Goal: Contribute content: Contribute content

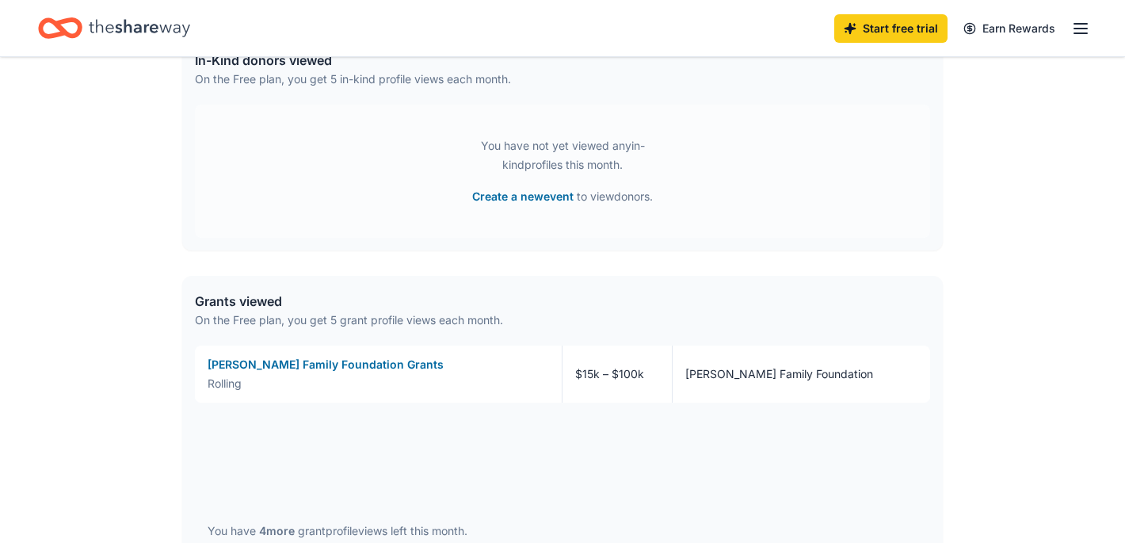
scroll to position [515, 0]
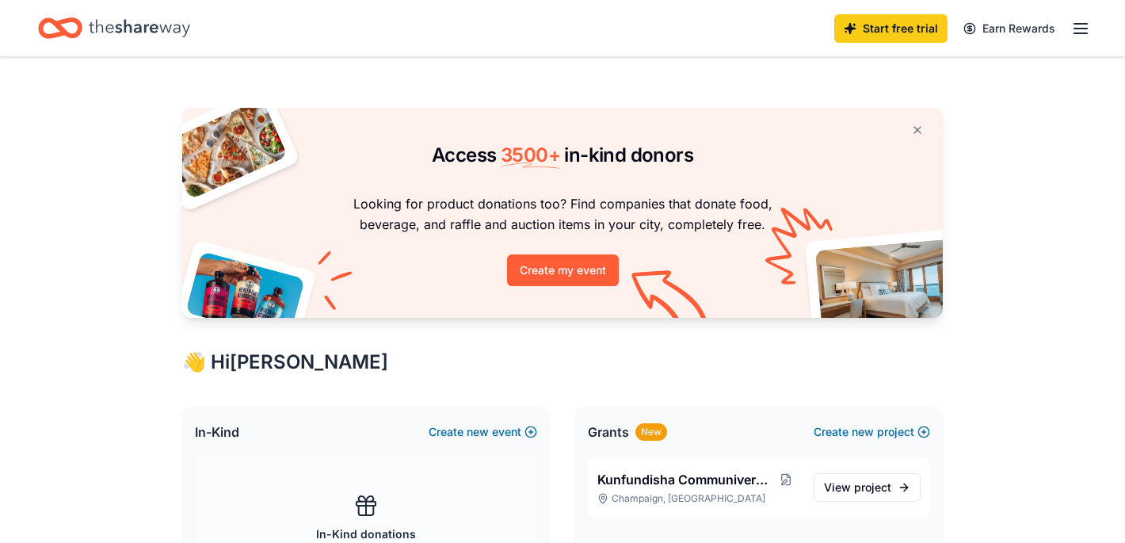
scroll to position [469, 0]
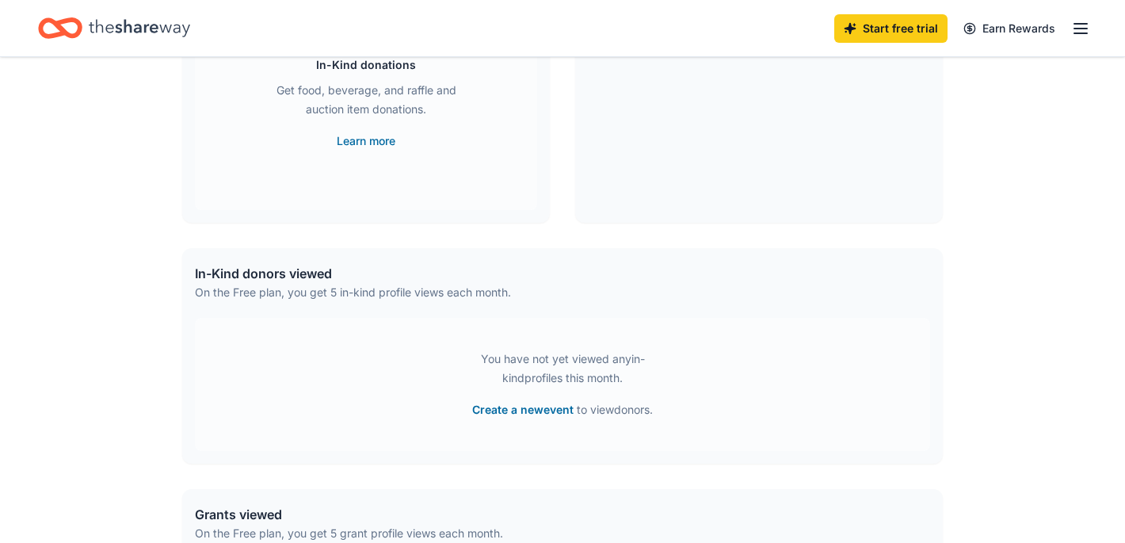
click at [1078, 25] on icon "button" at bounding box center [1080, 28] width 19 height 19
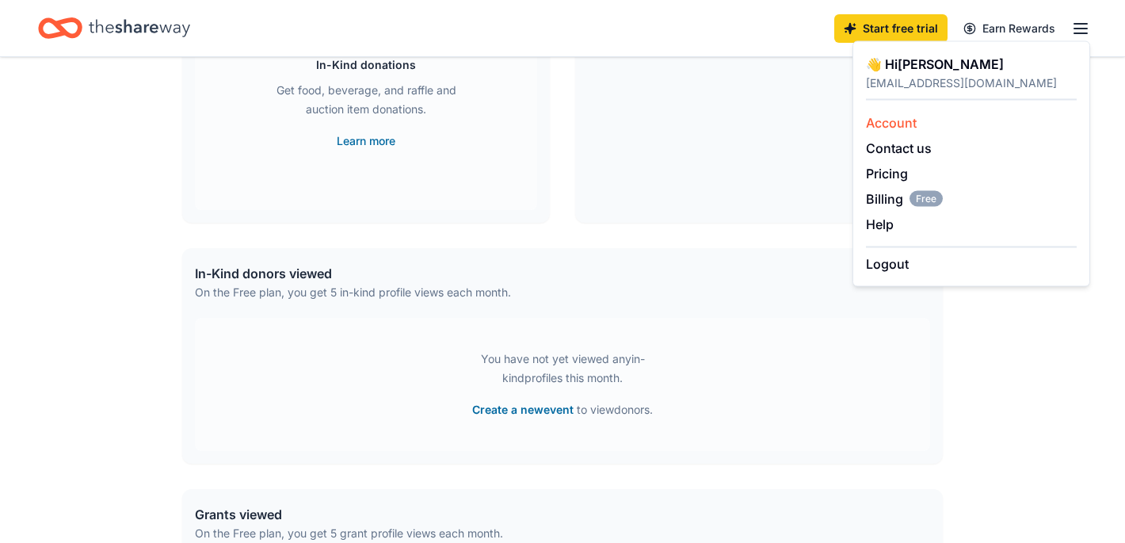
click at [951, 129] on div "Account" at bounding box center [971, 122] width 211 height 19
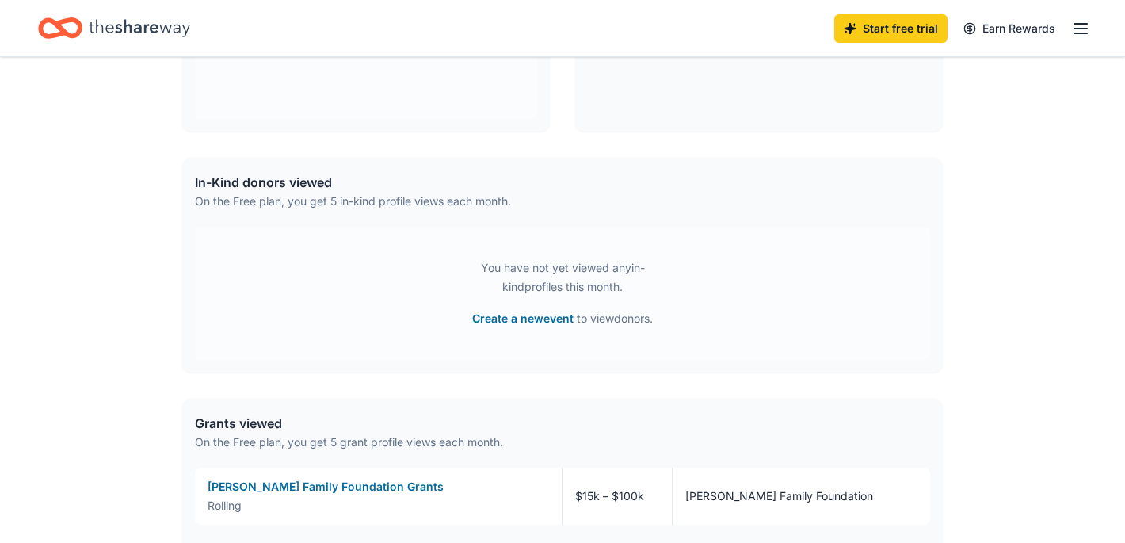
scroll to position [976, 0]
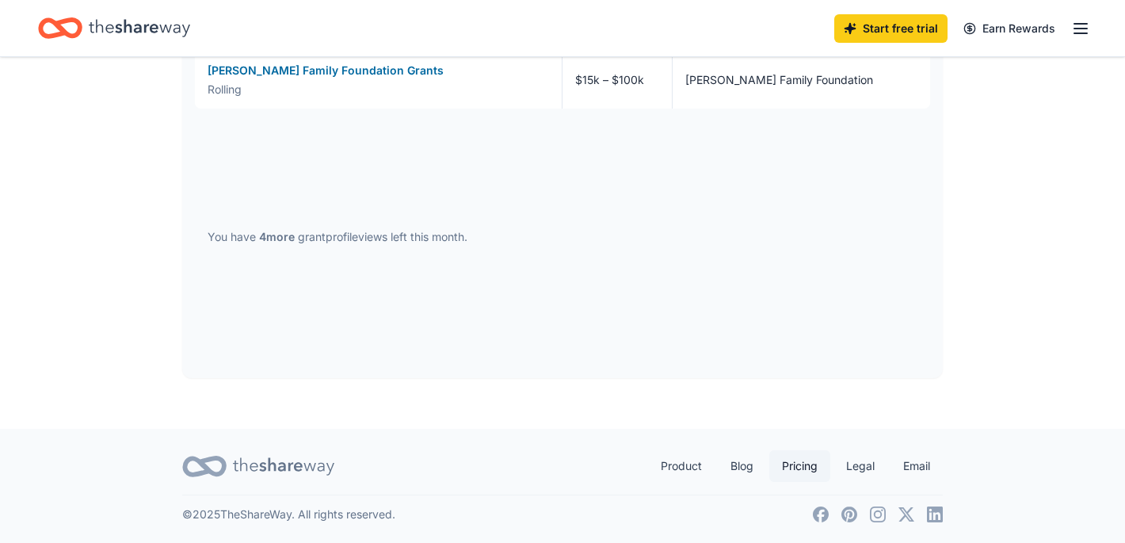
click at [807, 471] on link "Pricing" at bounding box center [799, 466] width 61 height 32
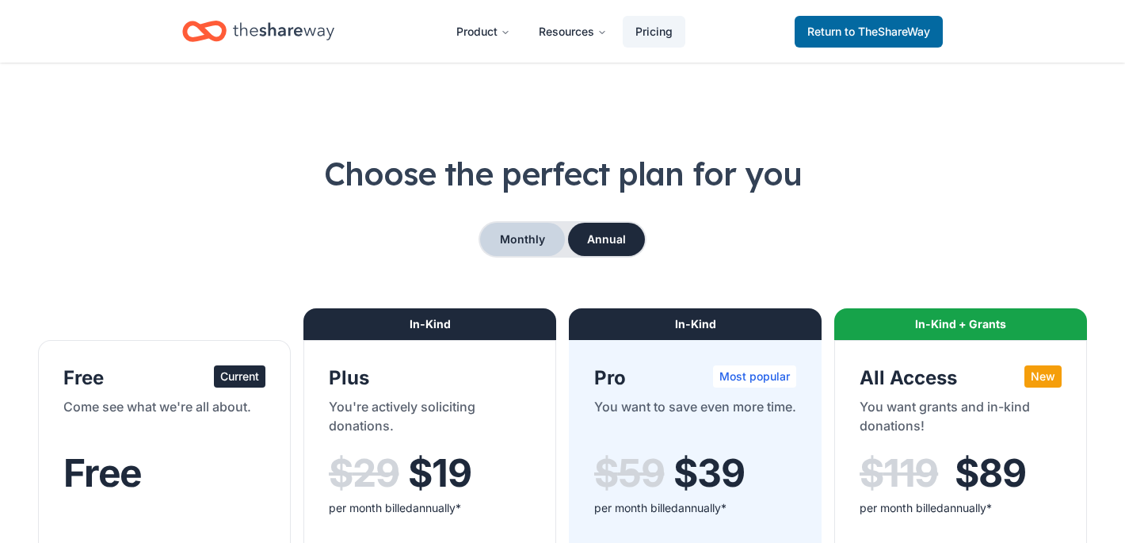
click at [528, 254] on button "Monthly" at bounding box center [522, 239] width 85 height 33
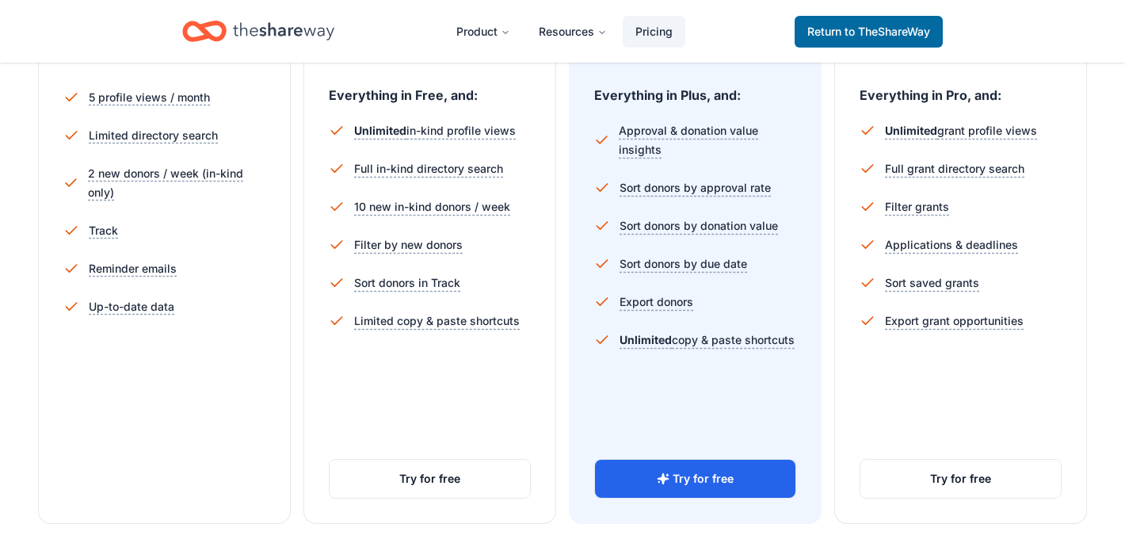
scroll to position [471, 0]
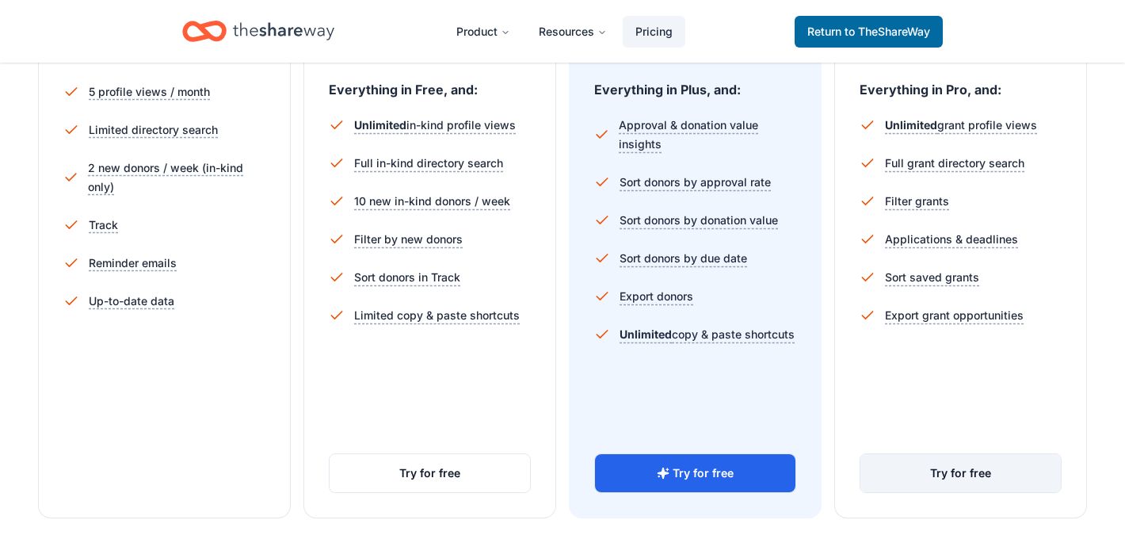
click at [936, 474] on button "Try for free" at bounding box center [960, 473] width 200 height 38
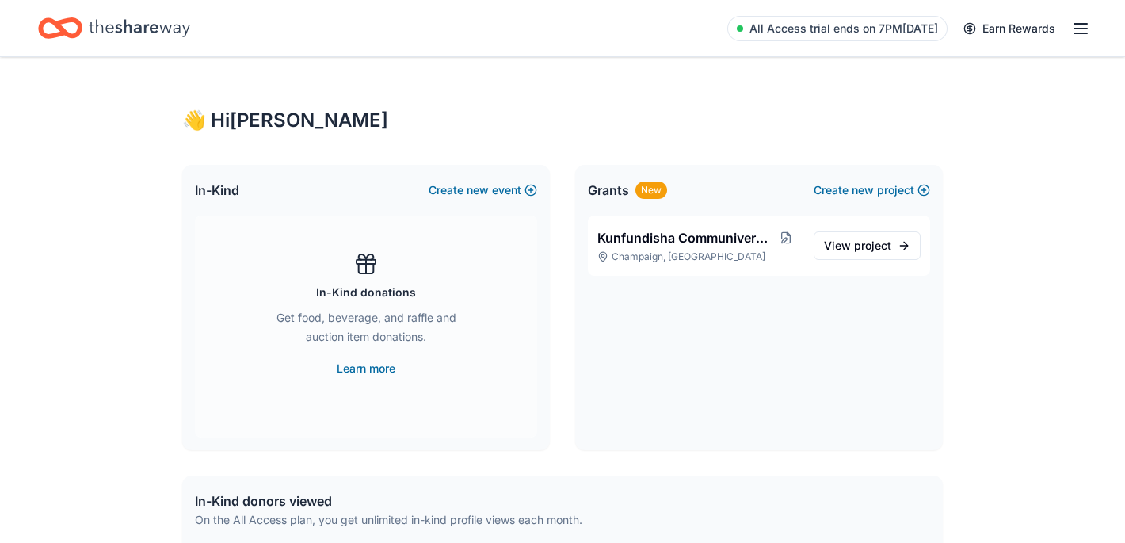
click at [151, 21] on icon "Home" at bounding box center [139, 28] width 101 height 32
click at [146, 21] on icon "Home" at bounding box center [139, 28] width 101 height 32
click at [158, 25] on icon "Home" at bounding box center [139, 28] width 101 height 32
click at [841, 195] on button "Create new project" at bounding box center [872, 190] width 116 height 19
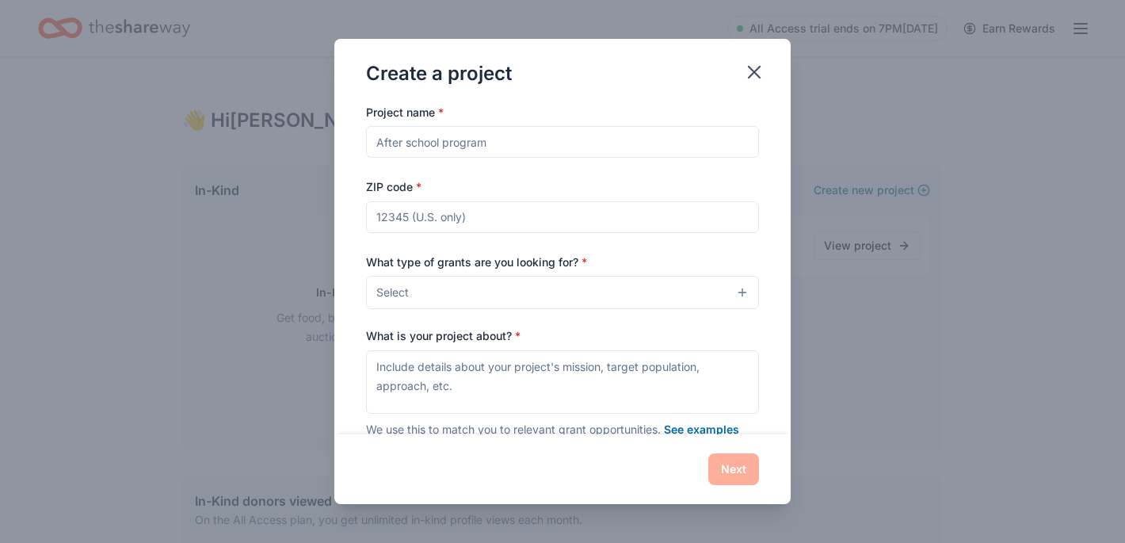
click at [589, 147] on input "Project name *" at bounding box center [562, 142] width 393 height 32
type input "P"
type input "Hush Harbor Education Project"
click at [536, 216] on input "ZIP code *" at bounding box center [562, 217] width 393 height 32
type input "61820"
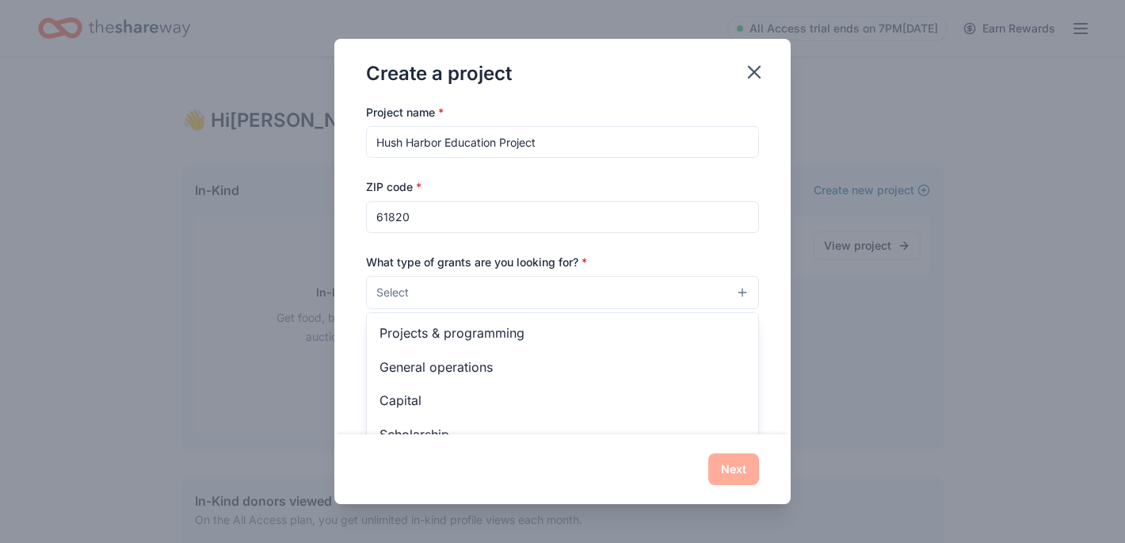
click at [508, 301] on button "Select" at bounding box center [562, 292] width 393 height 33
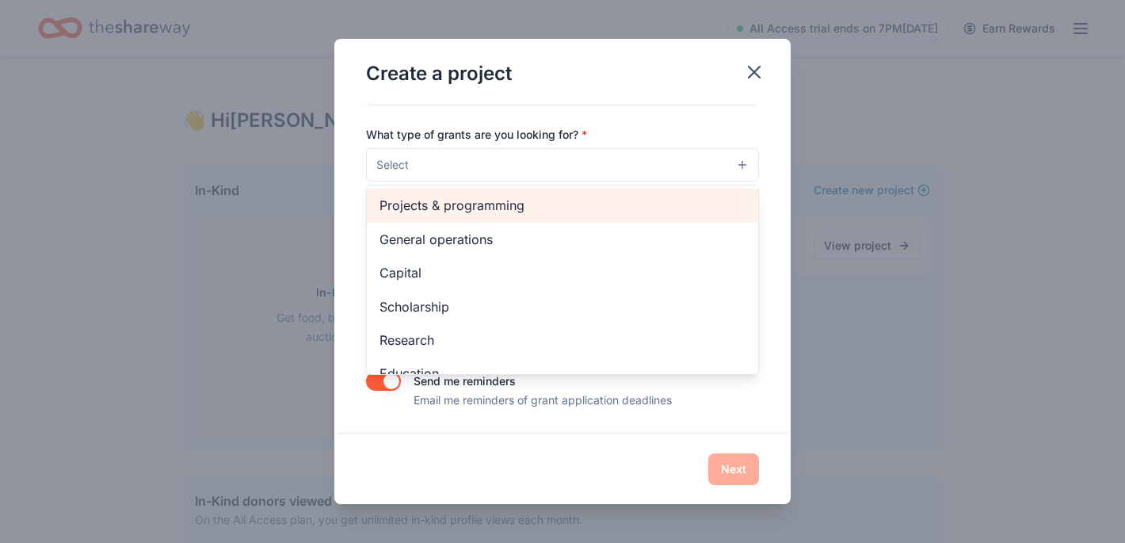
click at [488, 212] on span "Projects & programming" at bounding box center [562, 205] width 366 height 21
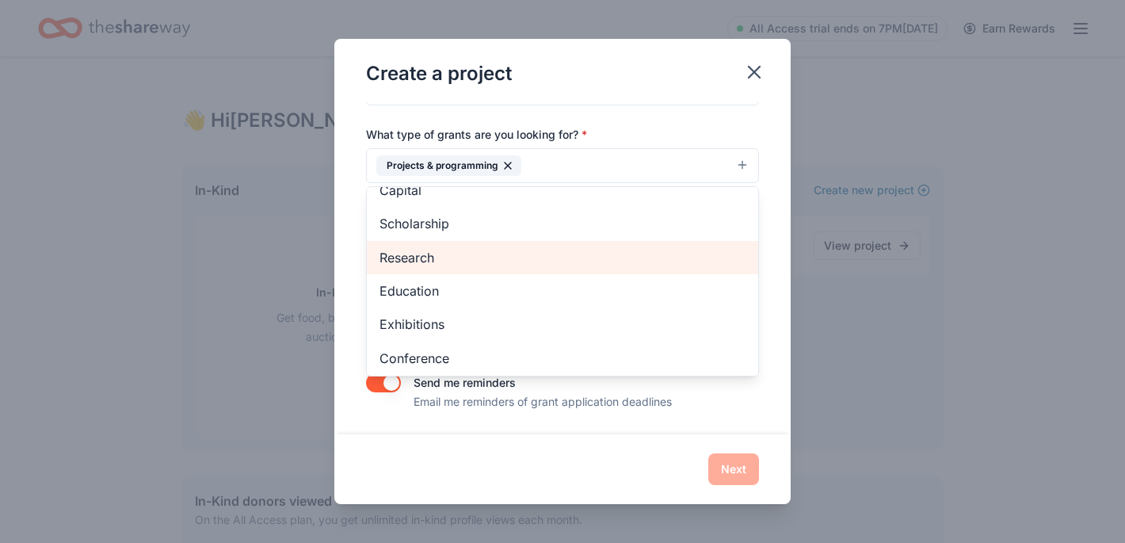
scroll to position [52, 0]
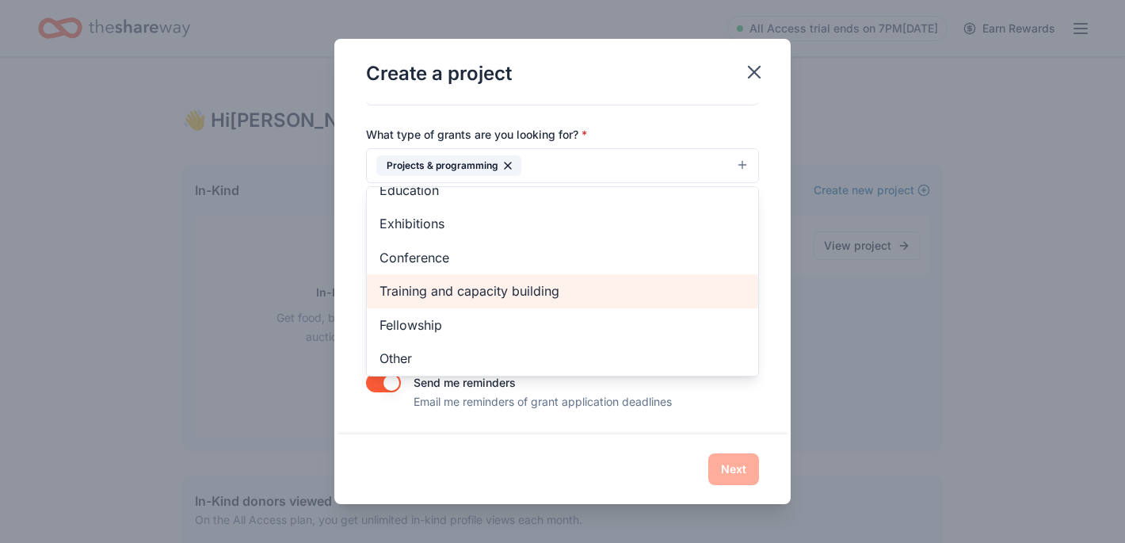
click at [454, 290] on span "Training and capacity building" at bounding box center [562, 290] width 366 height 21
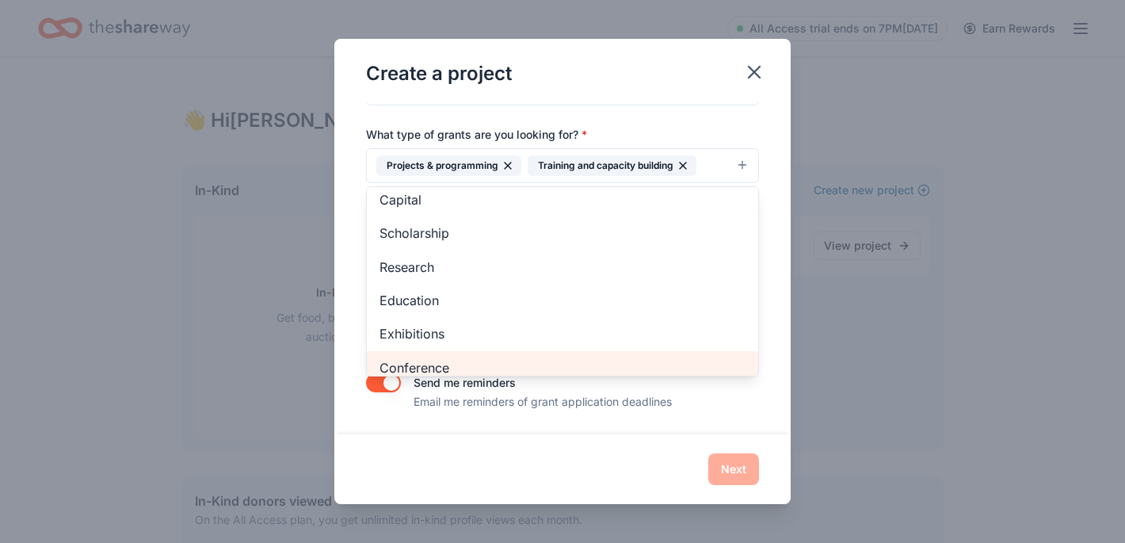
scroll to position [0, 0]
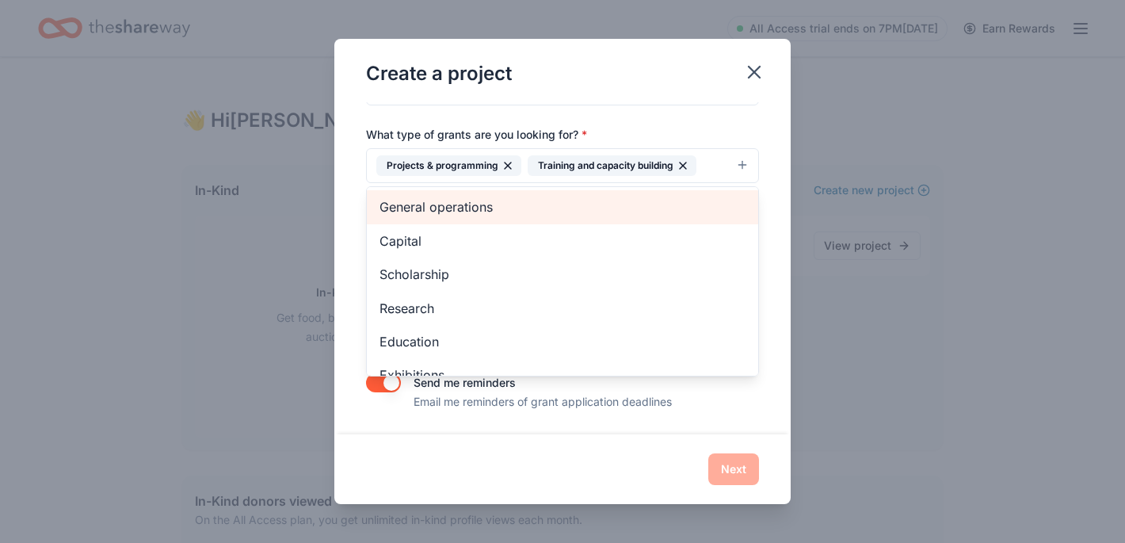
click at [457, 212] on span "General operations" at bounding box center [562, 206] width 366 height 21
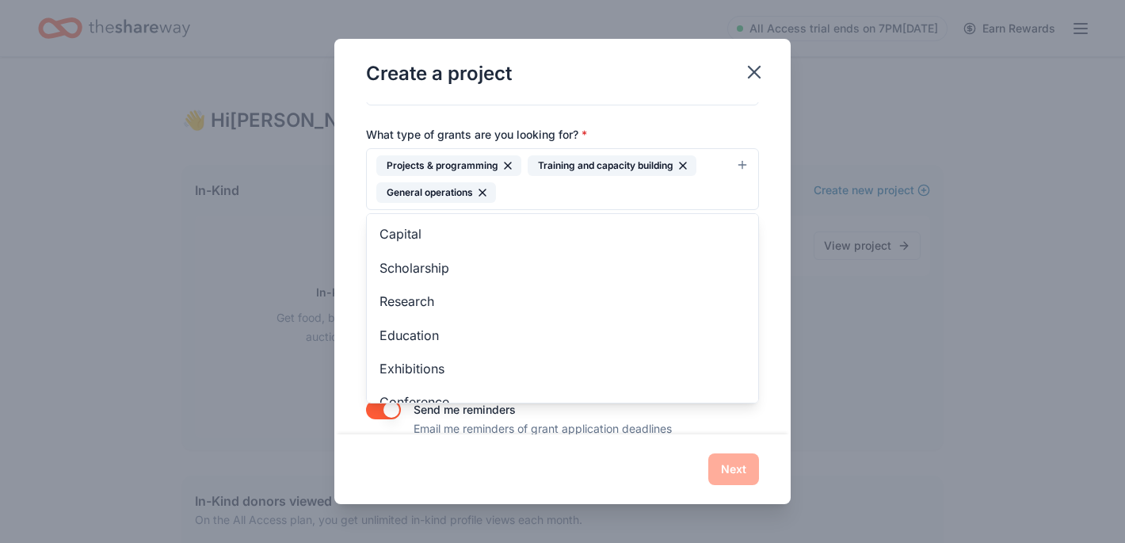
click at [602, 488] on div "Create a project Project name * Hush Harbor Education Project ZIP code * 61820 …" at bounding box center [562, 272] width 456 height 466
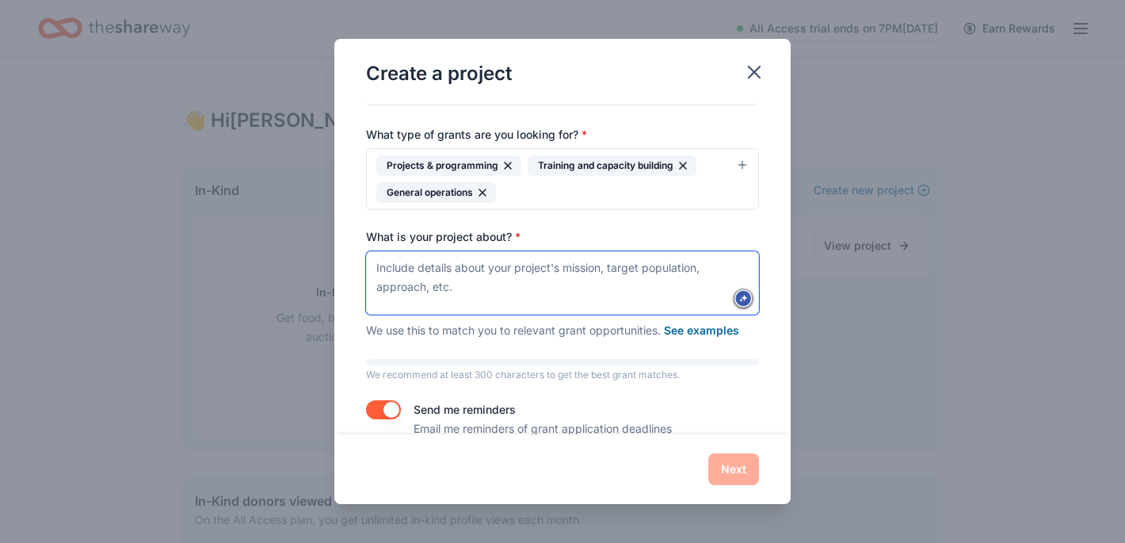
drag, startPoint x: 468, startPoint y: 288, endPoint x: 393, endPoint y: 269, distance: 77.4
click at [393, 269] on textarea "What is your project about? *" at bounding box center [562, 282] width 393 height 63
drag, startPoint x: 376, startPoint y: 265, endPoint x: 508, endPoint y: 288, distance: 133.6
click at [504, 288] on textarea "What is your project about? *" at bounding box center [562, 282] width 393 height 63
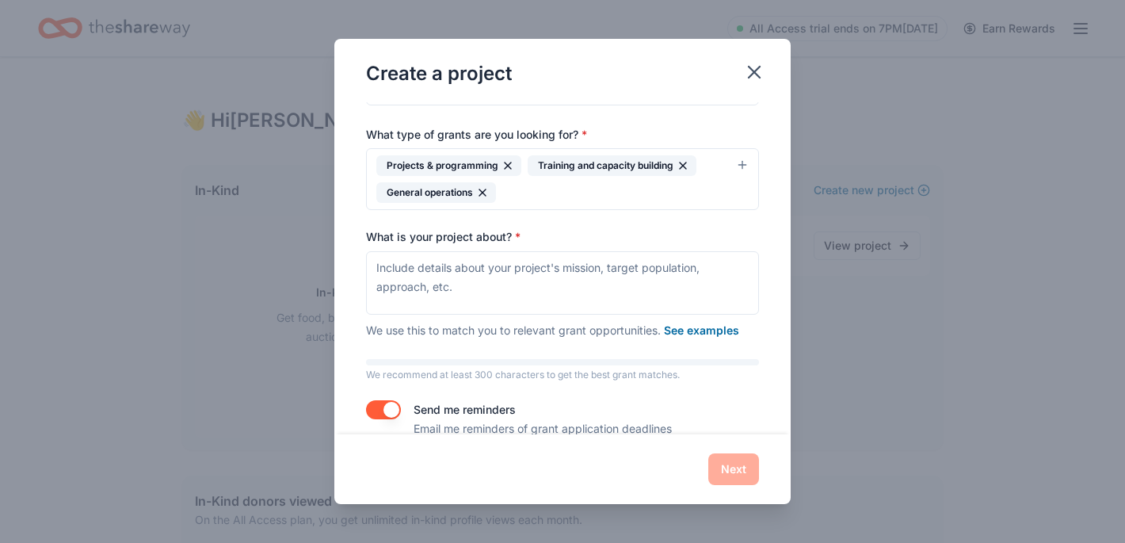
drag, startPoint x: 358, startPoint y: 229, endPoint x: 491, endPoint y: 299, distance: 150.6
click at [491, 299] on div "Project name * Hush Harbor Education Project ZIP code * 61820 What type of gran…" at bounding box center [562, 268] width 456 height 333
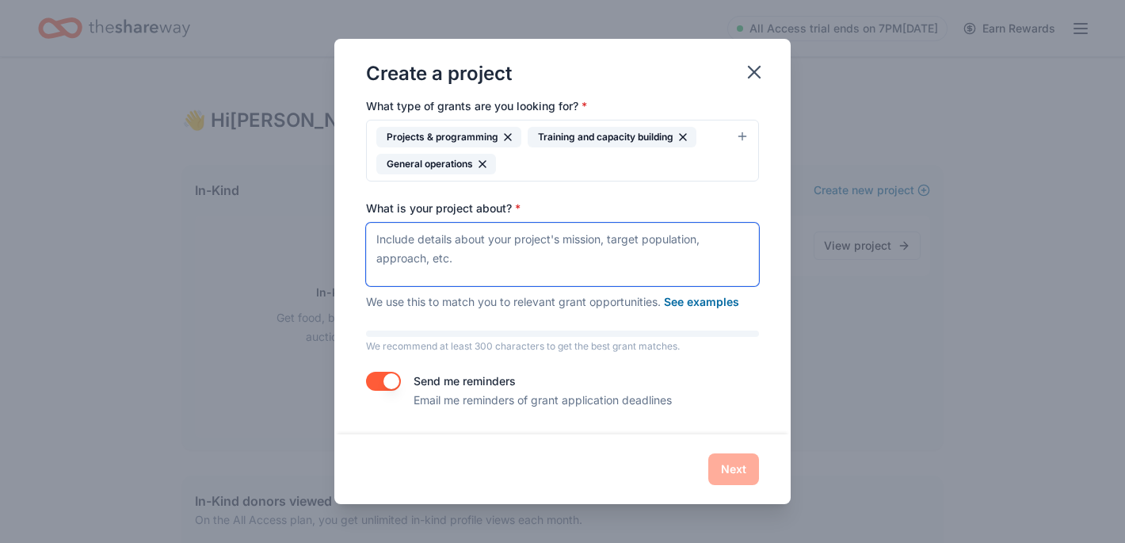
click at [475, 249] on textarea "What is your project about? *" at bounding box center [562, 254] width 393 height 63
paste textarea "The People’s Seminary is a new initiative of Bethel AME Church’s Hush Harbor Pr…"
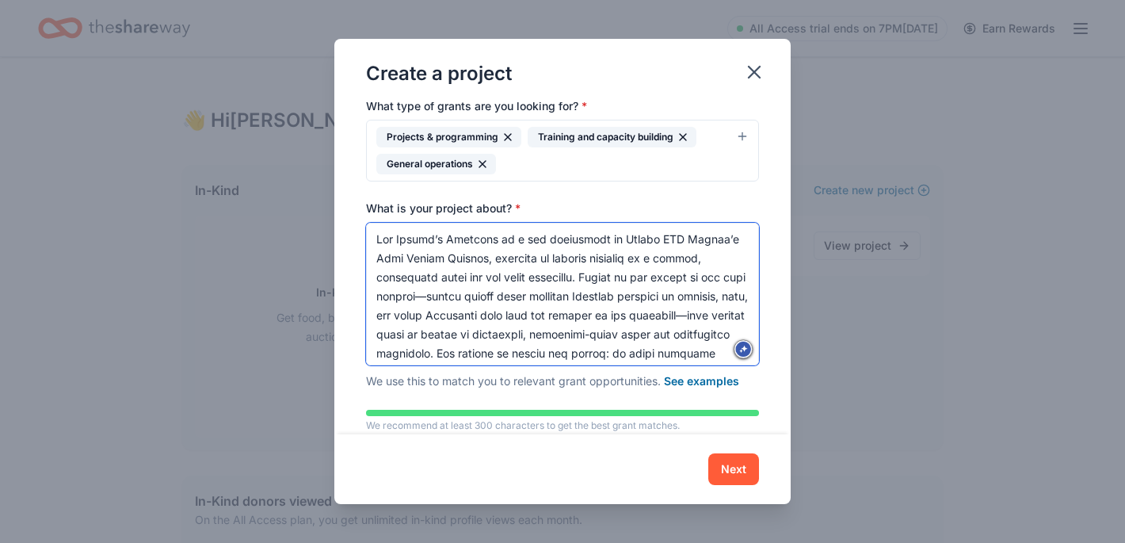
scroll to position [2145, 0]
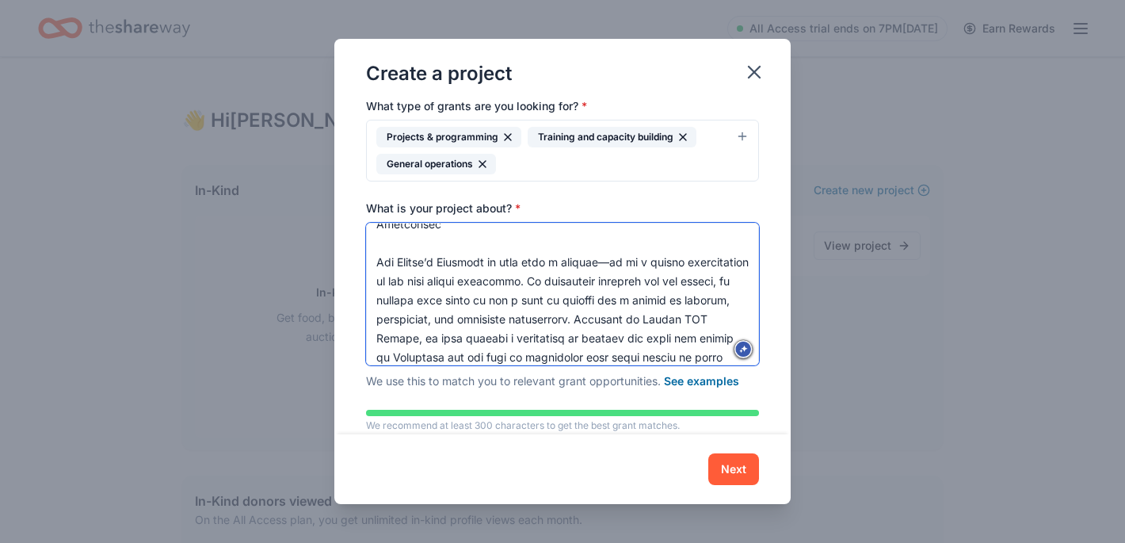
click at [635, 244] on textarea "What is your project about? *" at bounding box center [562, 294] width 393 height 143
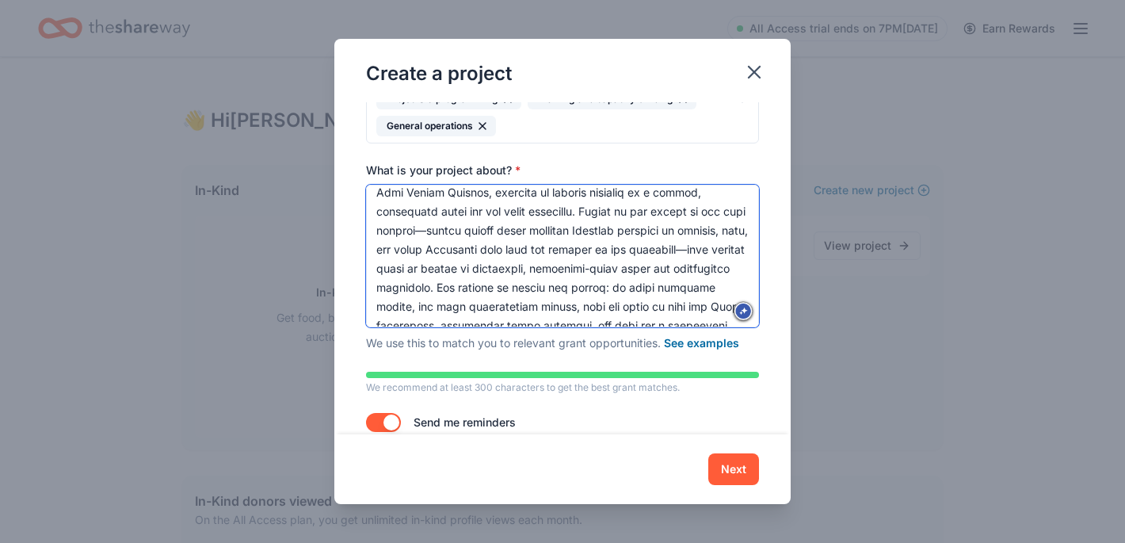
scroll to position [27, 0]
click at [441, 273] on textarea "What is your project about? *" at bounding box center [562, 256] width 393 height 143
click at [456, 231] on textarea "What is your project about? *" at bounding box center [562, 256] width 393 height 143
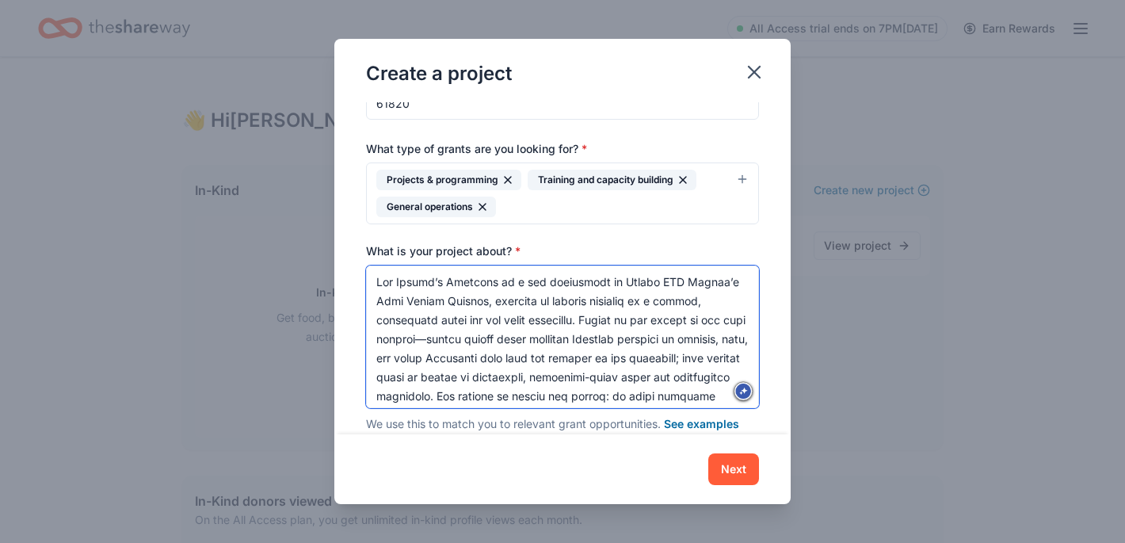
scroll to position [112, 0]
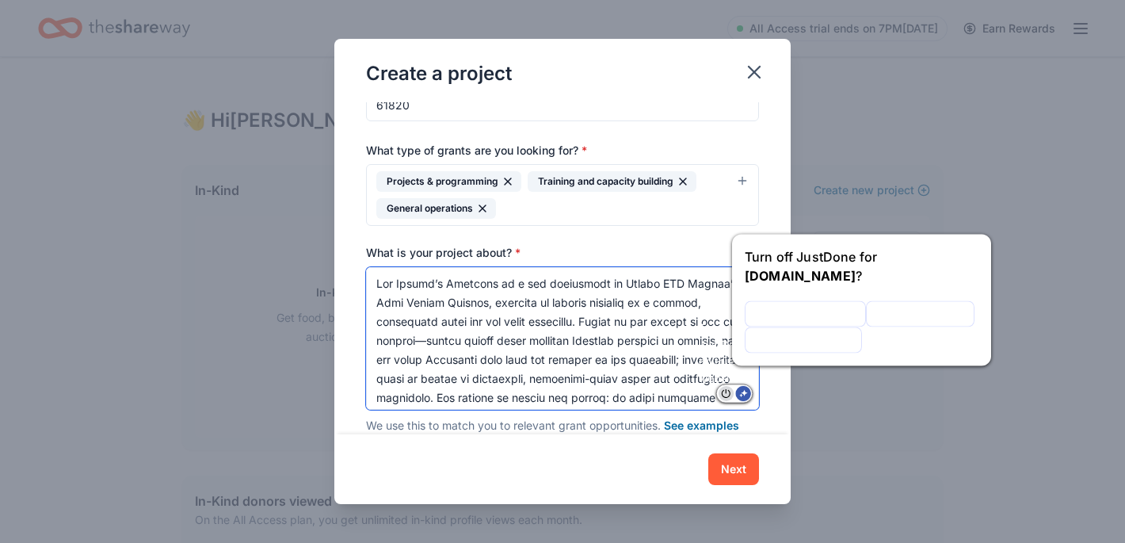
click at [723, 392] on icon "Turn off JustDone on this website" at bounding box center [726, 393] width 12 height 15
type textarea "The People’s Seminary is a new initiative of Bethel AME Church’s Hush Harbor Pr…"
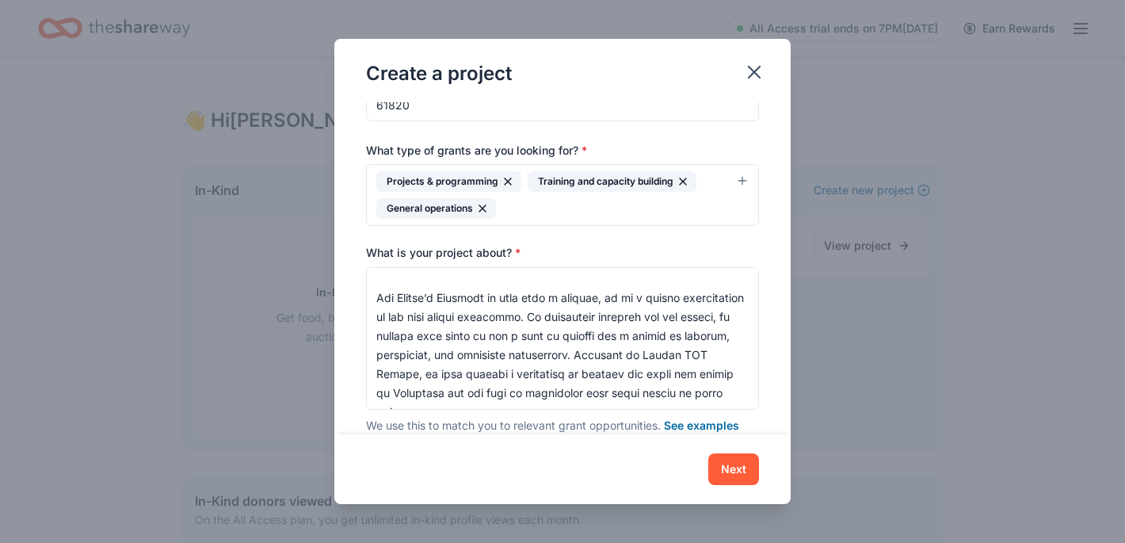
scroll to position [235, 0]
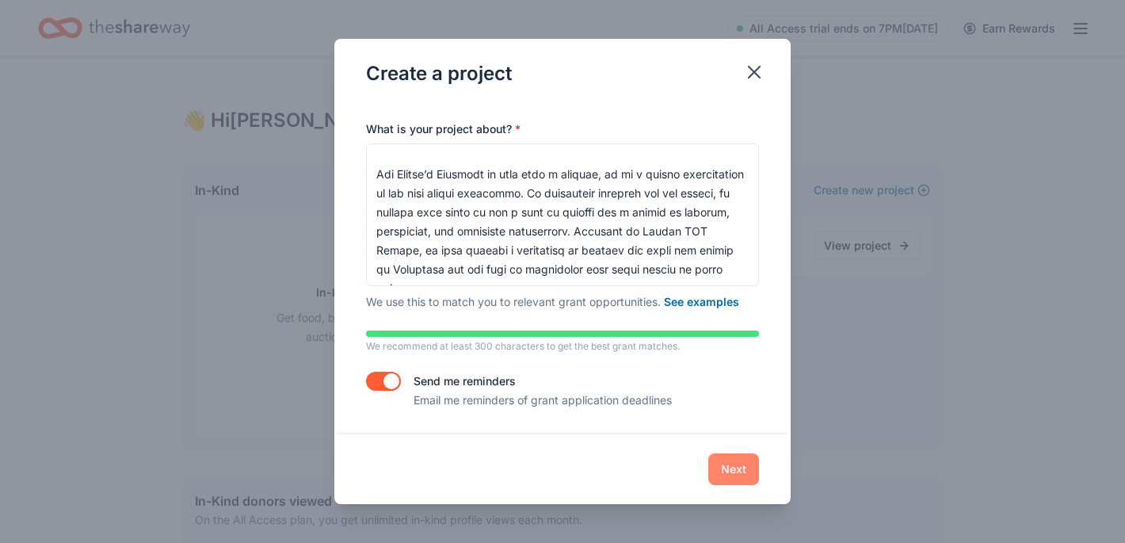
click at [734, 470] on button "Next" at bounding box center [733, 469] width 51 height 32
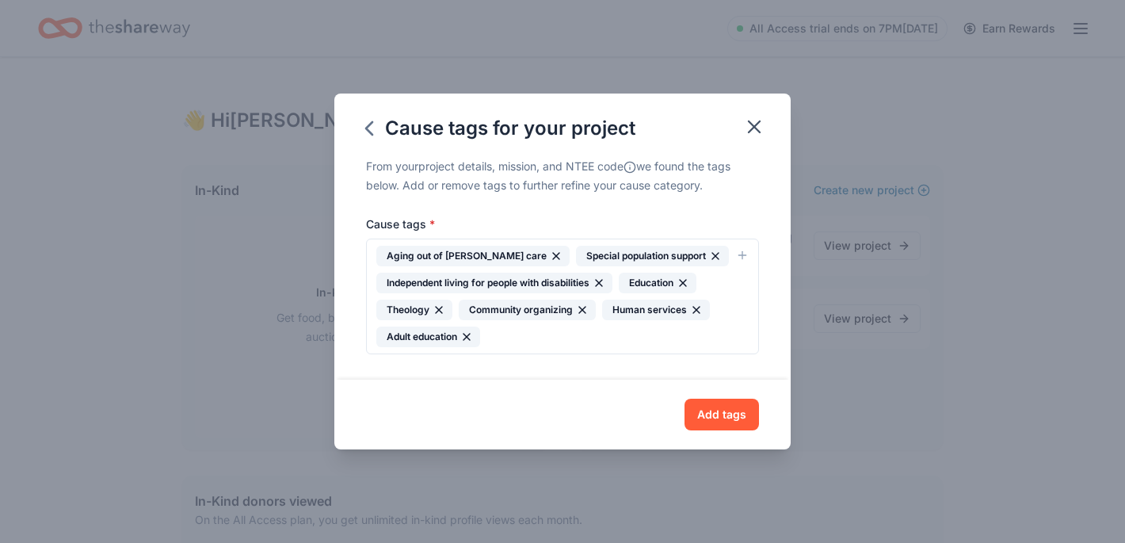
click at [553, 256] on icon "button" at bounding box center [556, 256] width 6 height 6
click at [599, 282] on icon "button" at bounding box center [599, 282] width 13 height 13
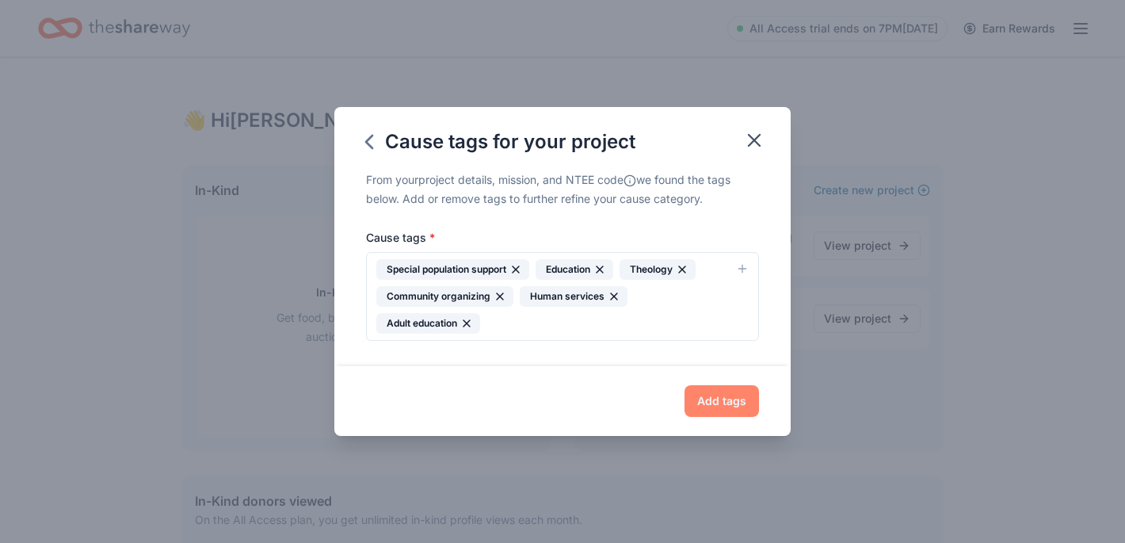
click at [719, 404] on button "Add tags" at bounding box center [721, 401] width 74 height 32
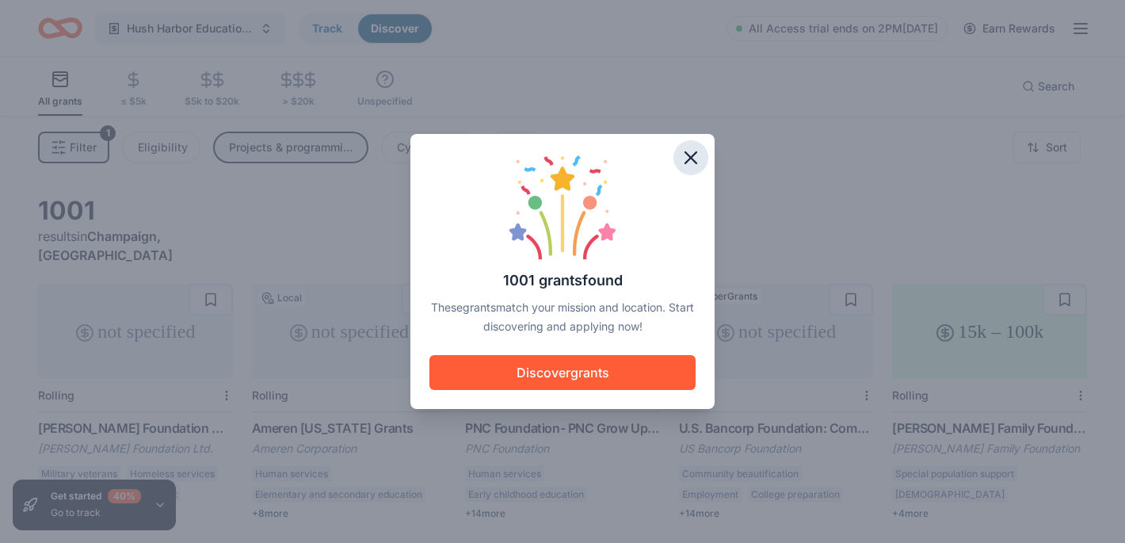
click at [692, 155] on icon "button" at bounding box center [690, 157] width 11 height 11
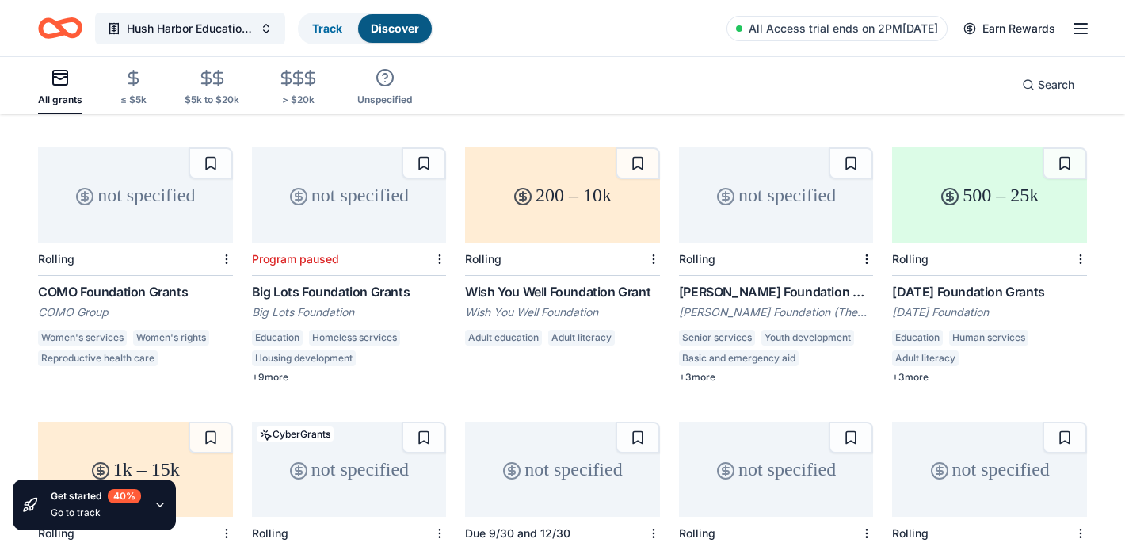
scroll to position [409, 0]
click at [989, 284] on div "Karma Foundation Grants" at bounding box center [989, 293] width 195 height 19
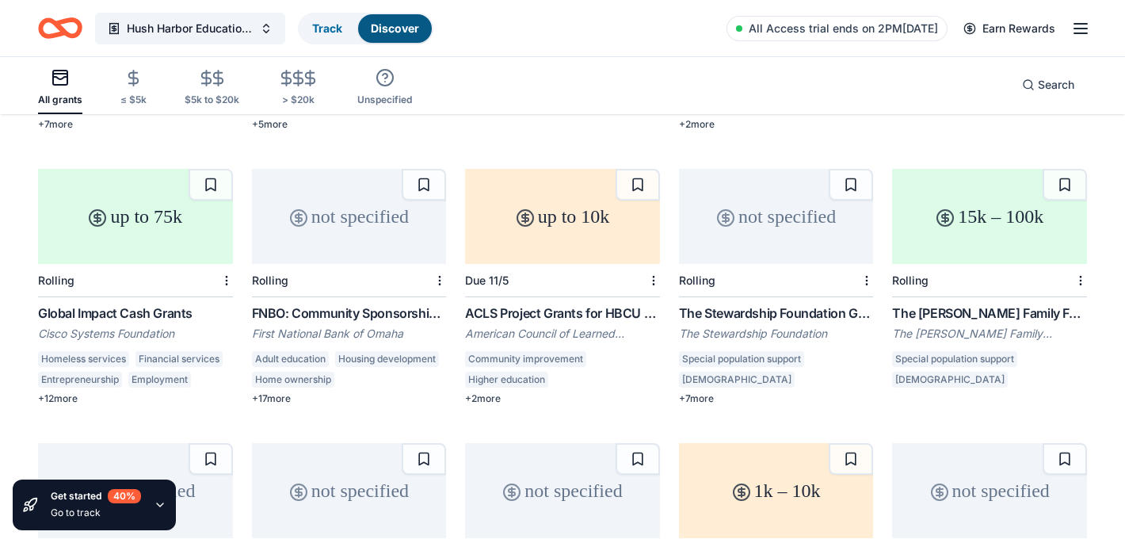
scroll to position [1487, 0]
click at [726, 302] on div "The Stewardship Foundation Grant" at bounding box center [776, 311] width 195 height 19
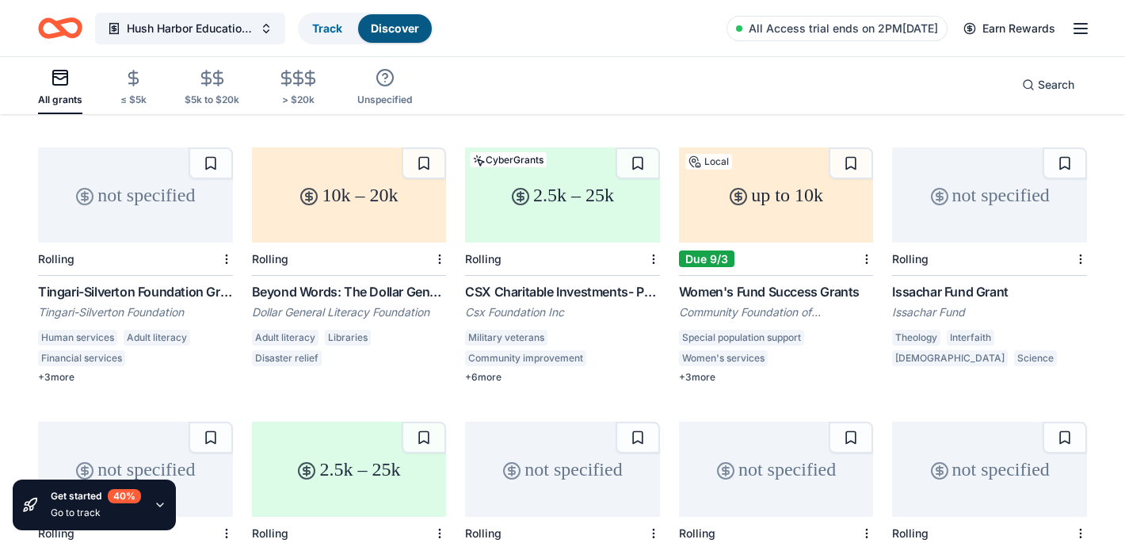
scroll to position [2612, 0]
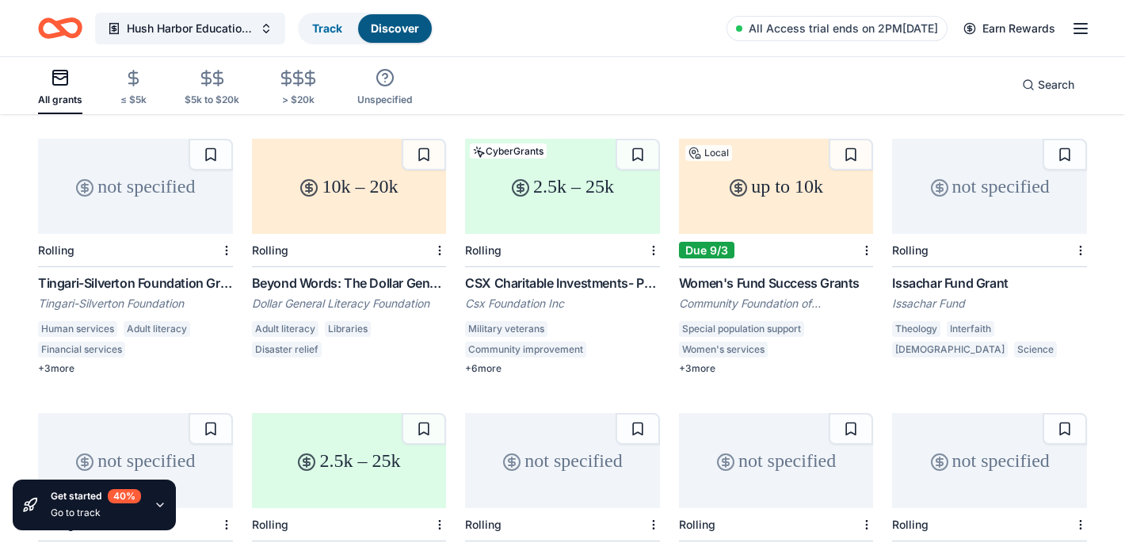
click at [914, 273] on div "Issachar Fund Grant" at bounding box center [989, 282] width 195 height 19
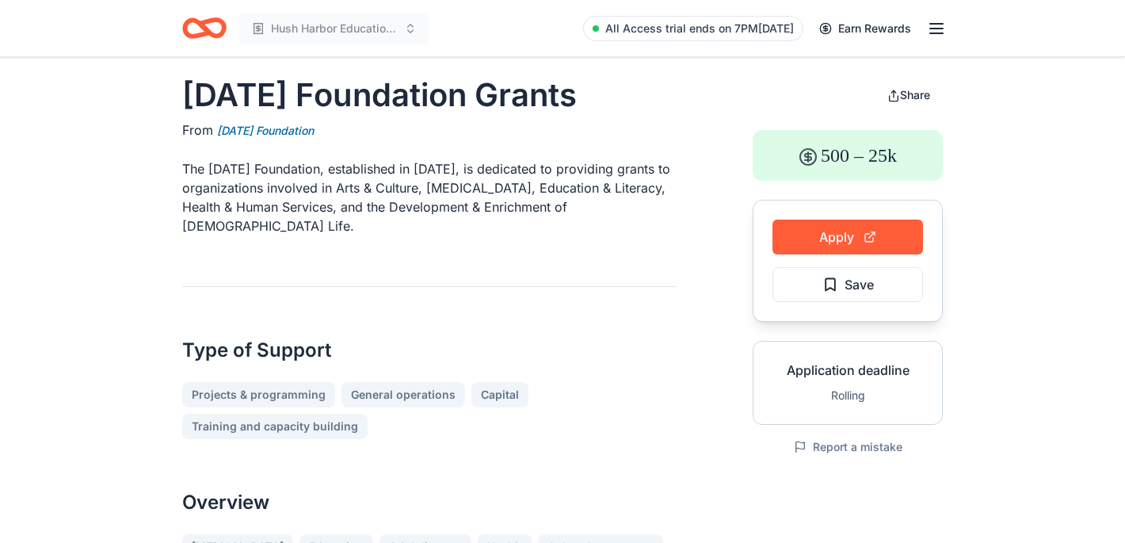
scroll to position [21, 0]
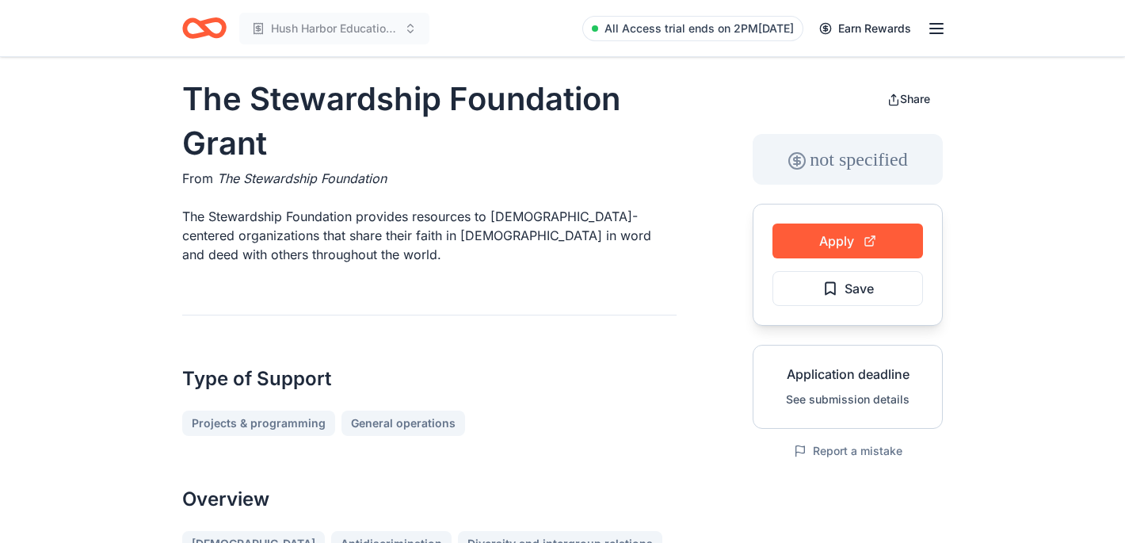
scroll to position [9, 0]
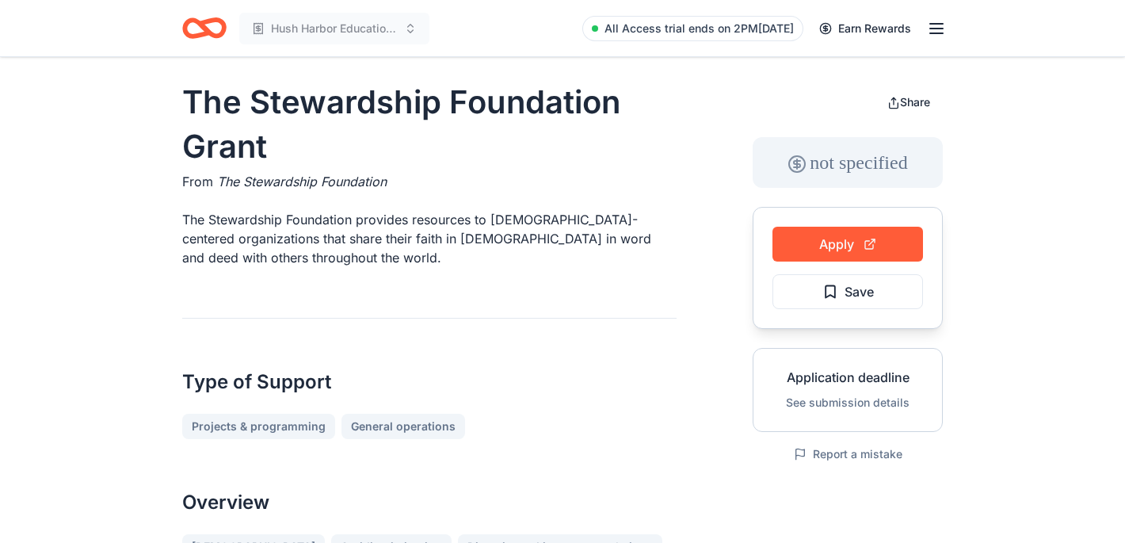
click at [827, 406] on button "See submission details" at bounding box center [848, 402] width 124 height 19
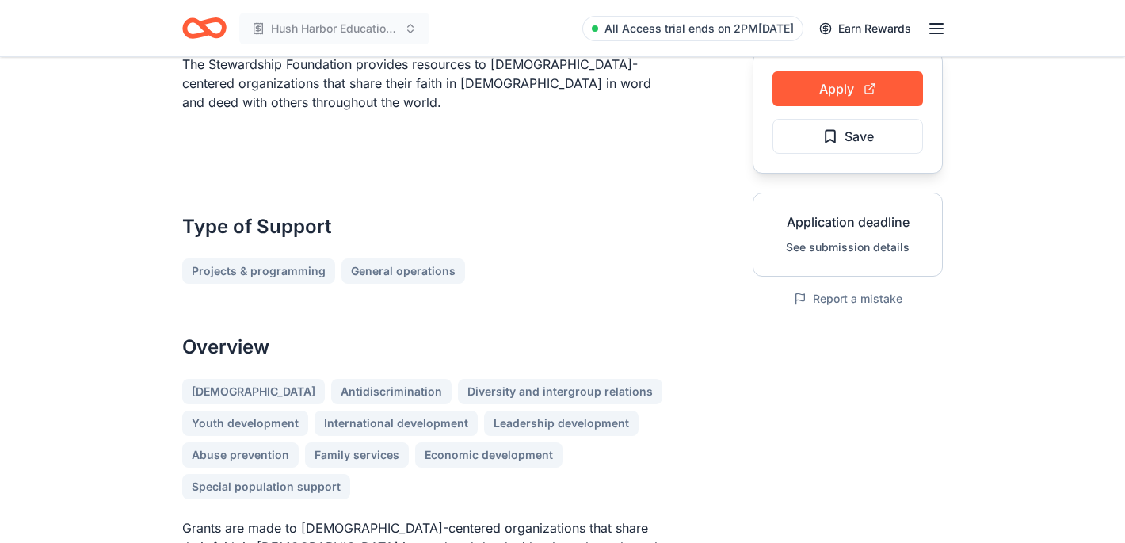
scroll to position [0, 0]
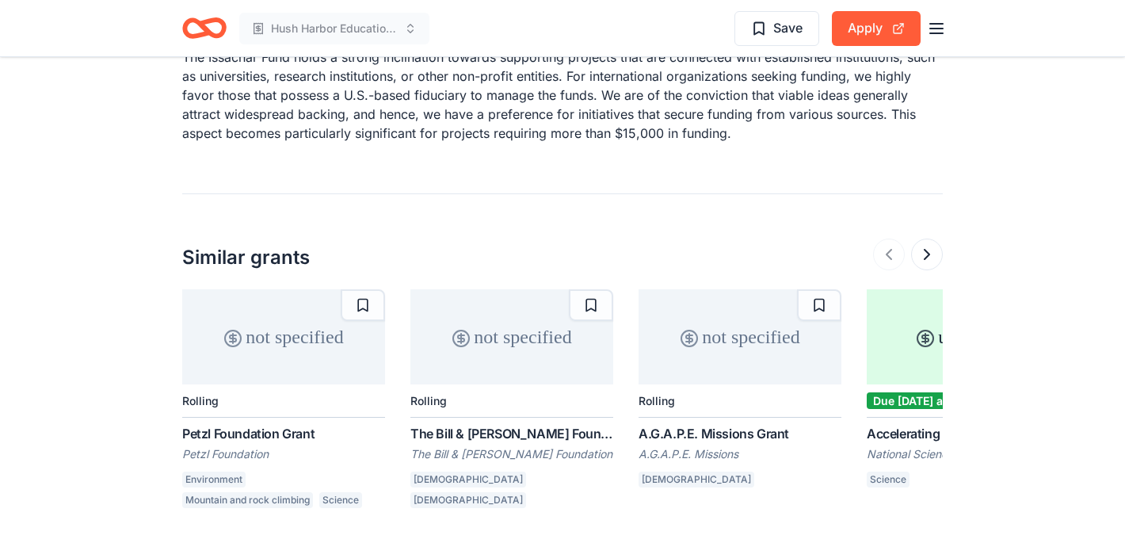
scroll to position [1628, 0]
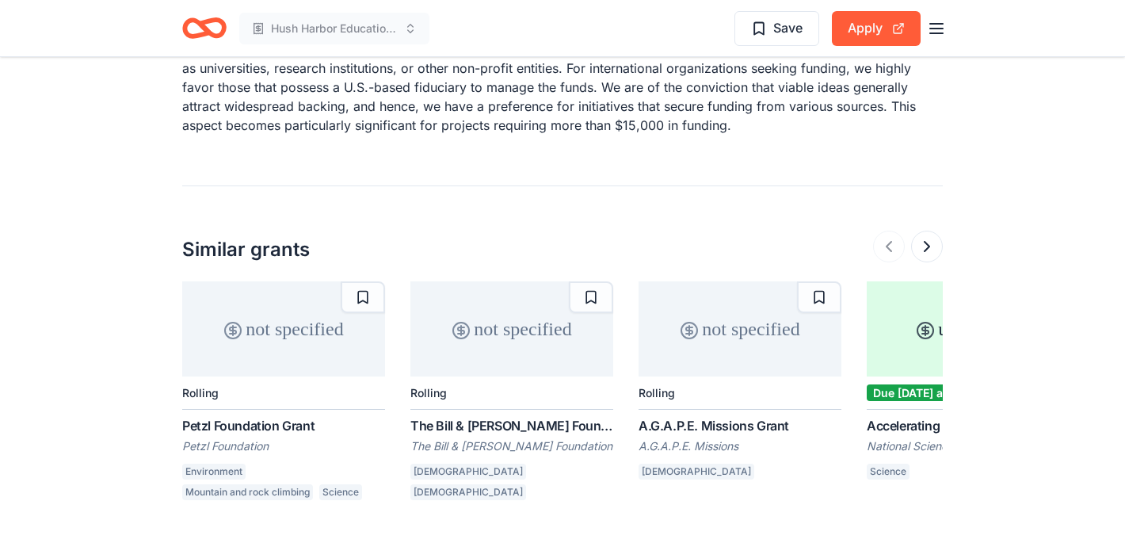
click at [662, 416] on div "A.G.A.P.E. Missions Grant" at bounding box center [740, 425] width 203 height 19
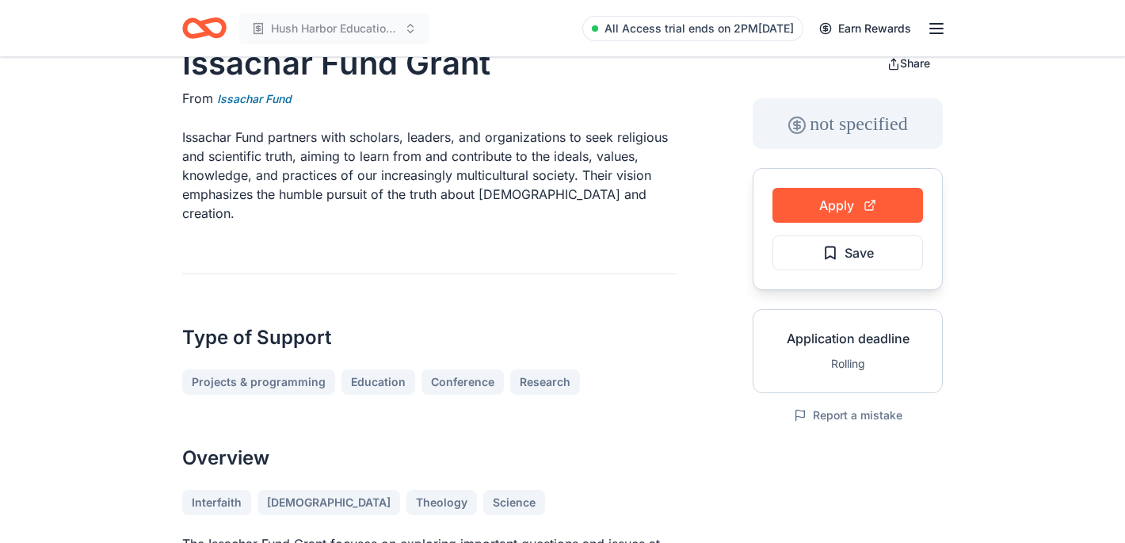
scroll to position [0, 0]
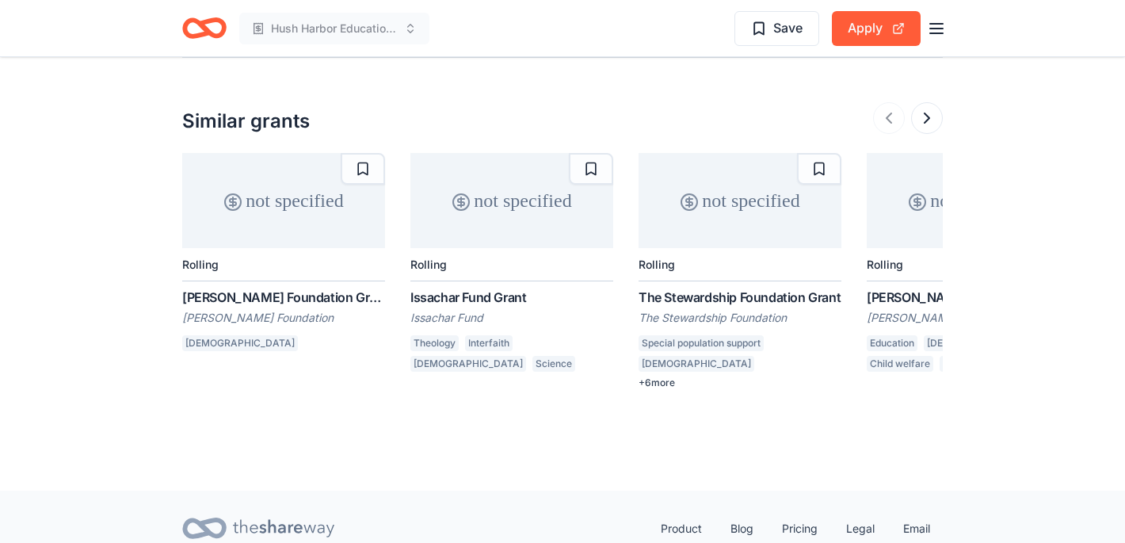
scroll to position [1209, 0]
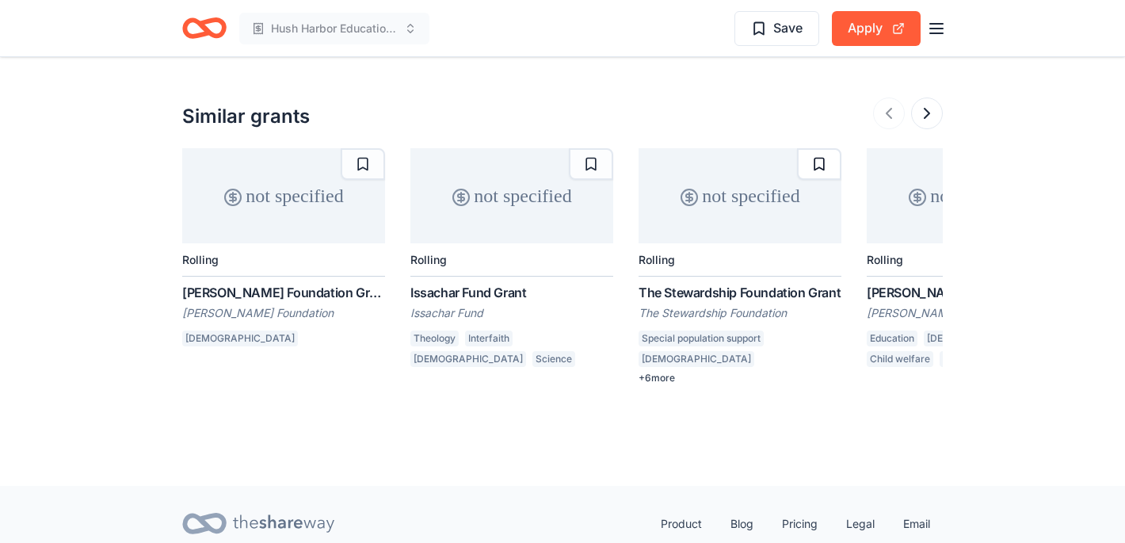
click at [818, 148] on button at bounding box center [819, 164] width 44 height 32
click at [318, 283] on div "[PERSON_NAME] Foundation Grant Program" at bounding box center [283, 292] width 203 height 19
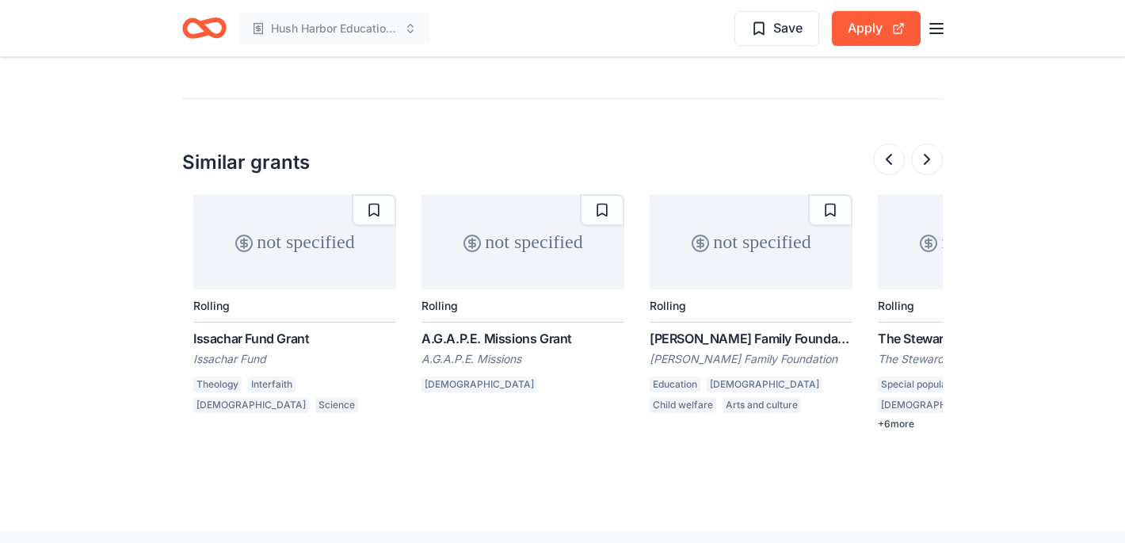
scroll to position [0, 355]
